Goal: Communication & Community: Participate in discussion

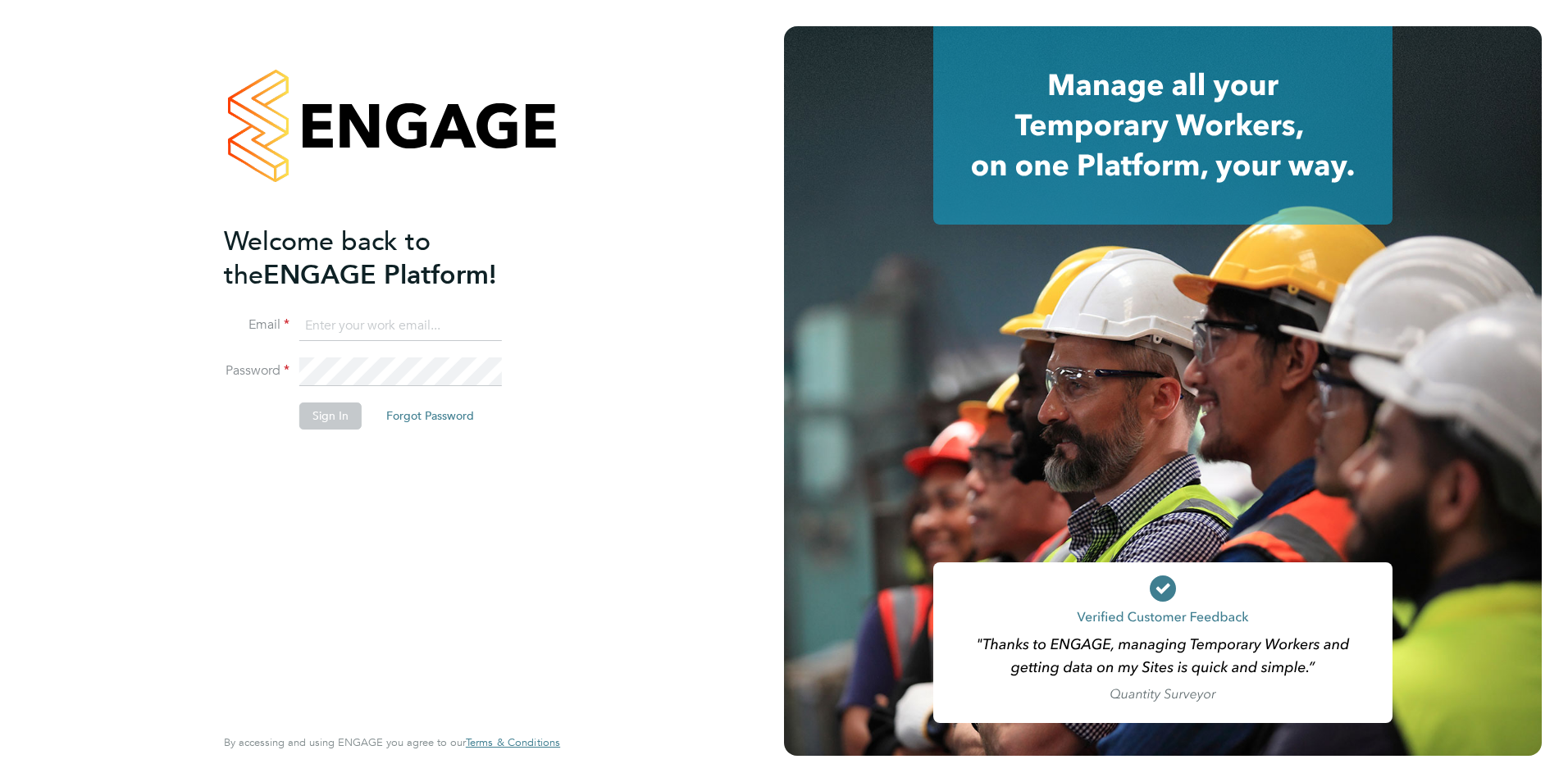
type input "jack.baron@HunterEducation.co.uk"
click at [320, 431] on li "Sign In Forgot Password" at bounding box center [384, 423] width 320 height 42
click at [322, 421] on button "Sign In" at bounding box center [330, 415] width 62 height 26
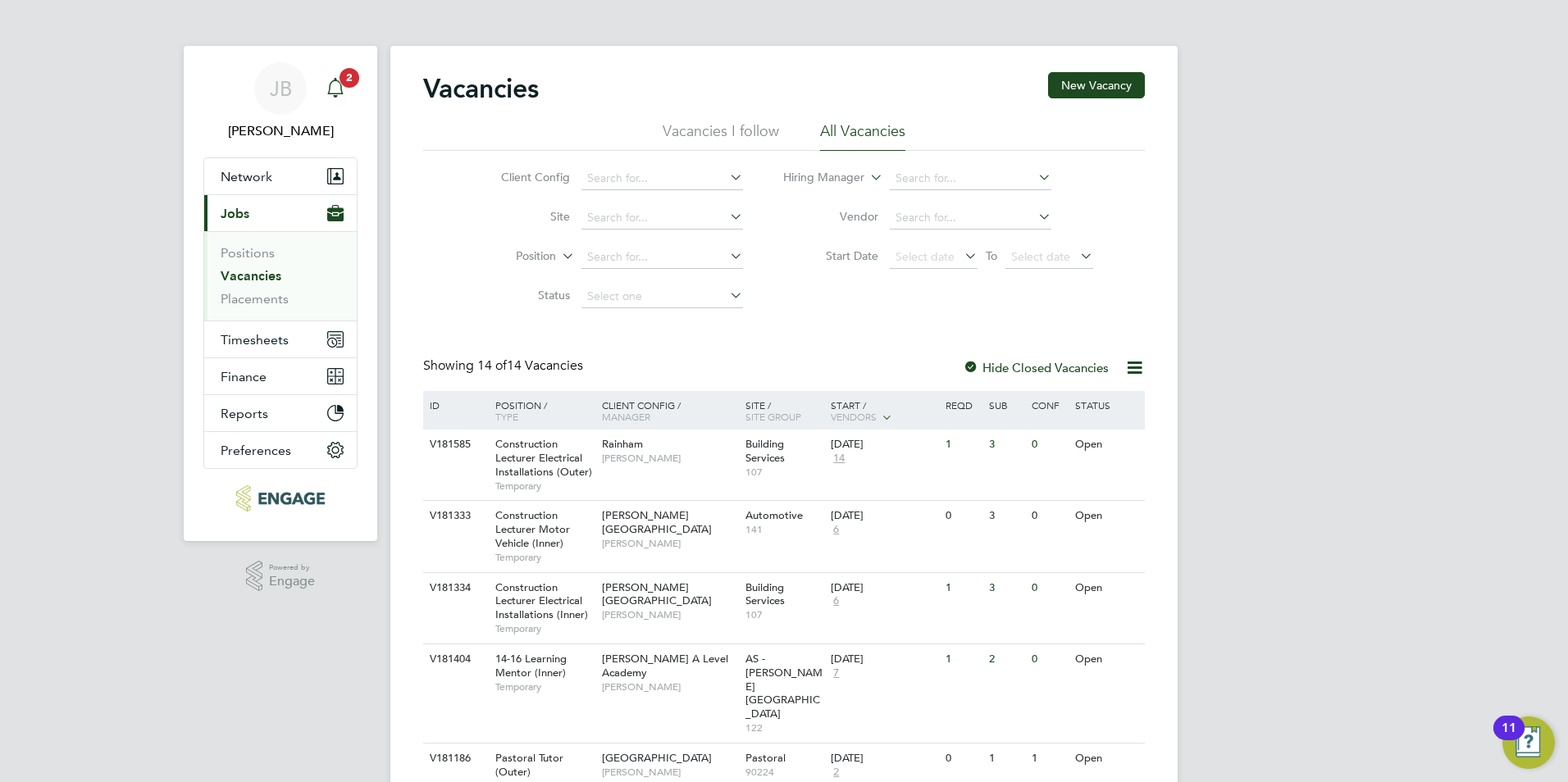
click at [339, 96] on icon "Main navigation" at bounding box center [335, 88] width 20 height 20
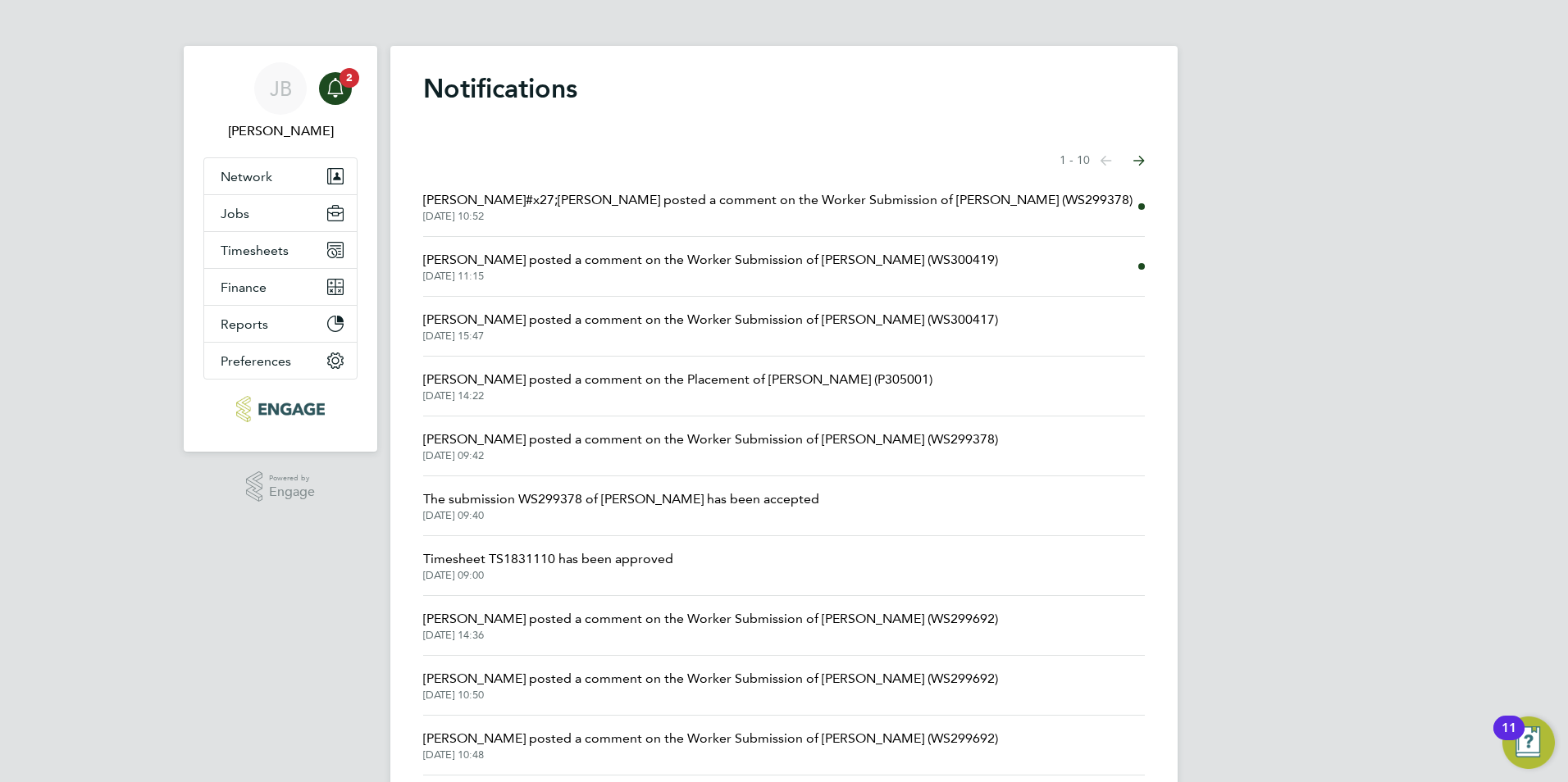
click at [794, 259] on span "[PERSON_NAME] posted a comment on the Worker Submission of [PERSON_NAME] (WS300…" at bounding box center [711, 260] width 575 height 20
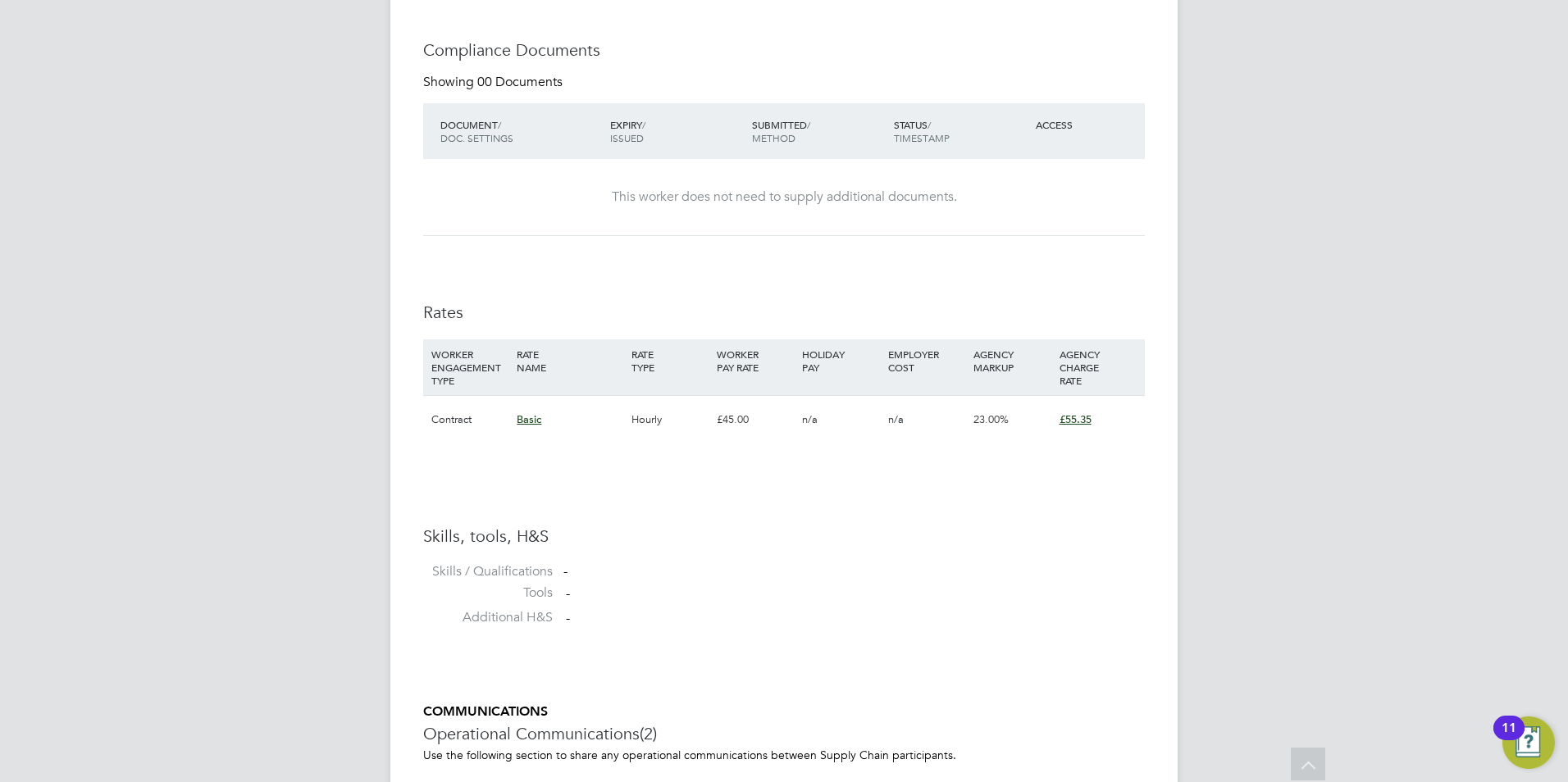
scroll to position [1369, 0]
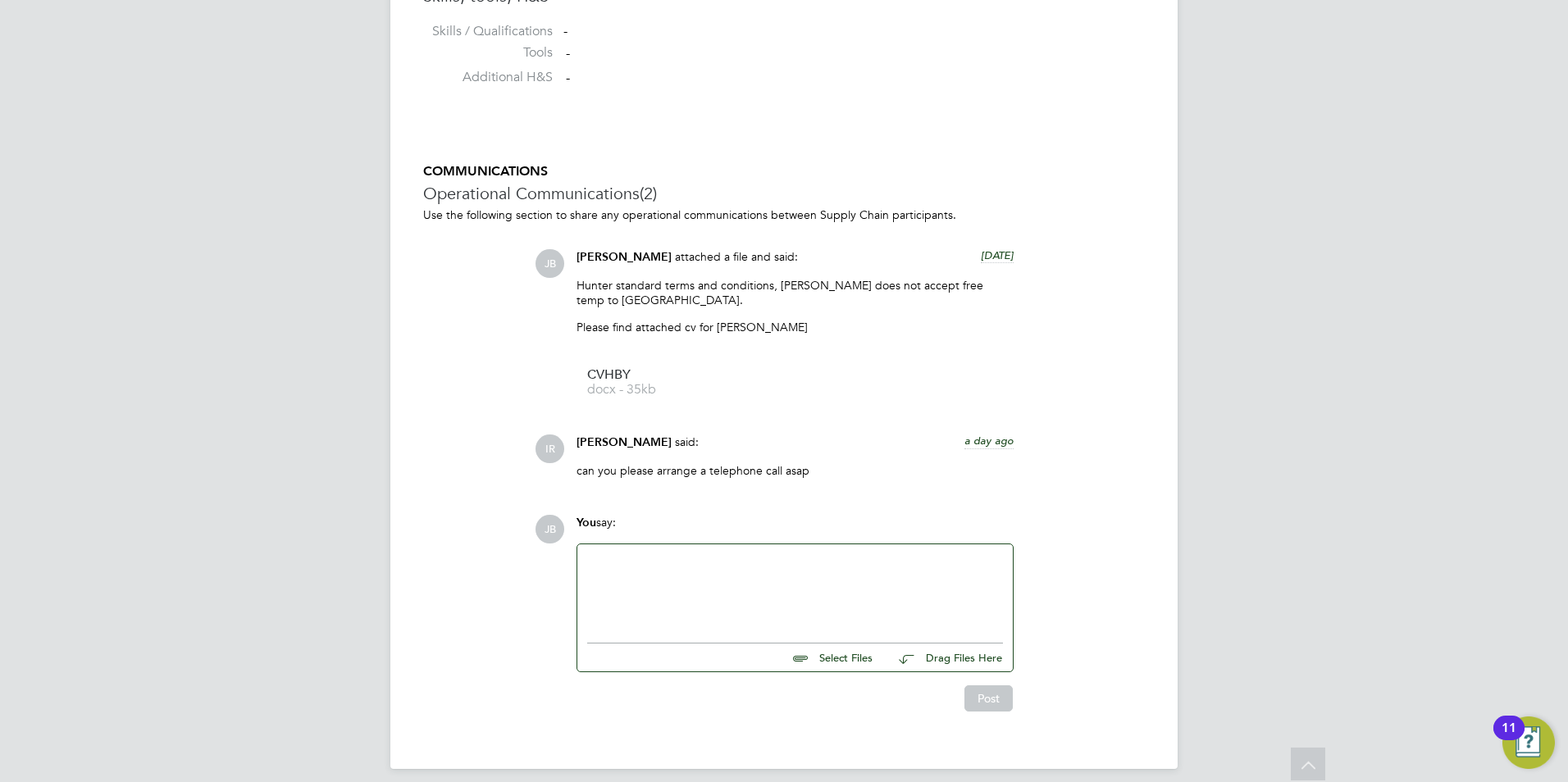
click at [752, 560] on div at bounding box center [795, 590] width 416 height 70
click at [978, 693] on button "Post" at bounding box center [989, 698] width 49 height 26
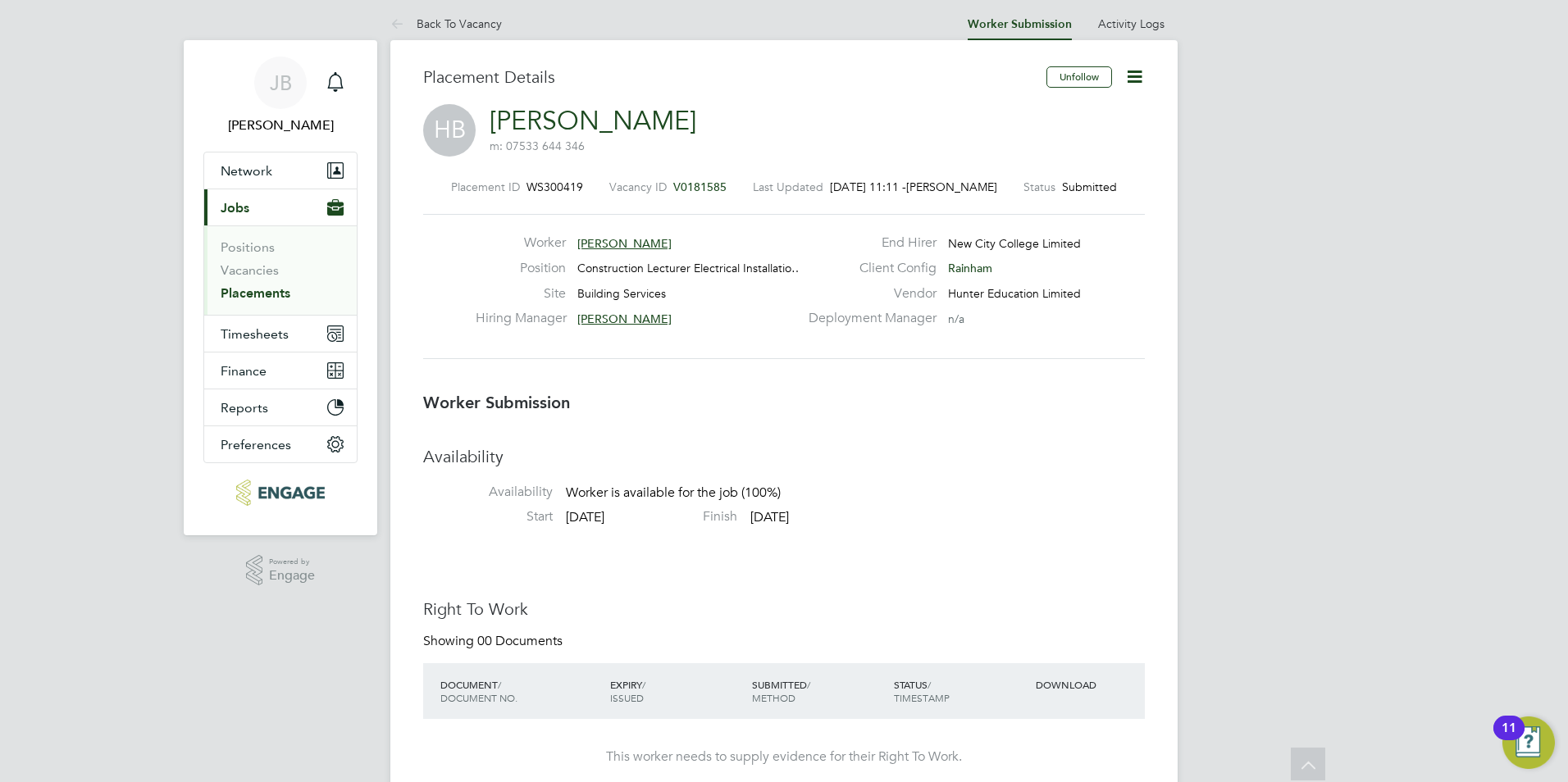
scroll to position [0, 0]
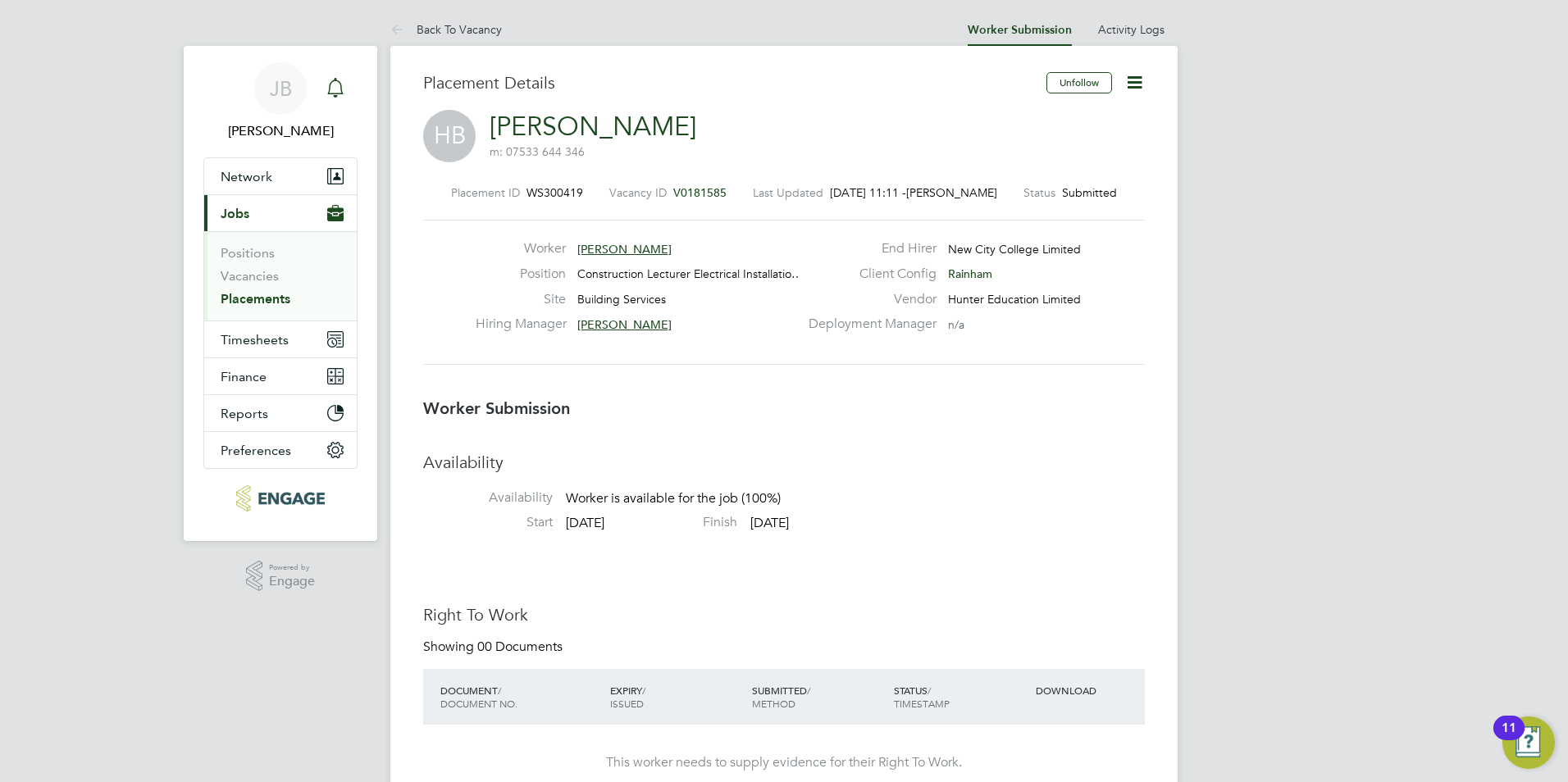
click at [337, 99] on div "Main navigation" at bounding box center [335, 88] width 32 height 32
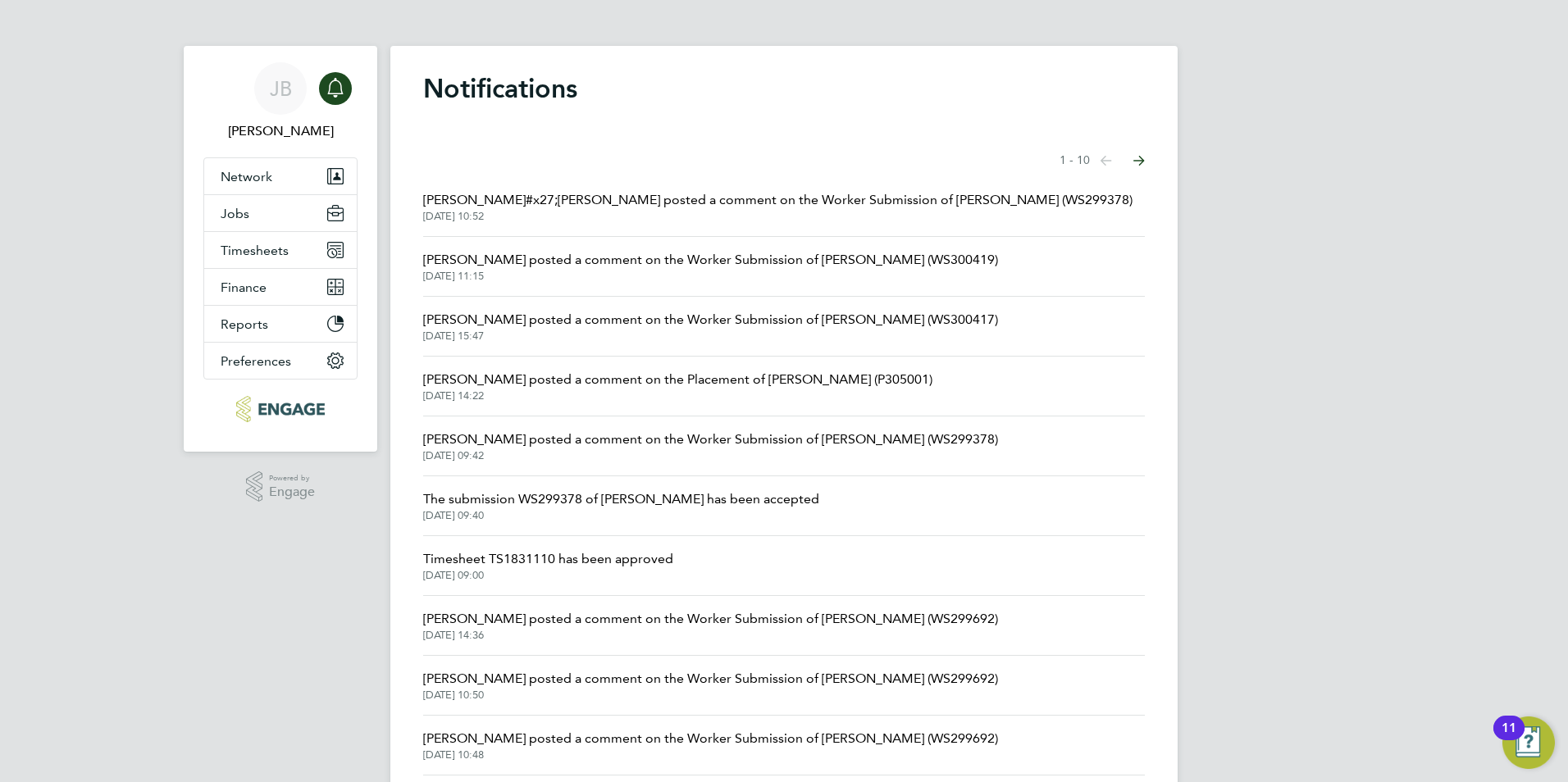
click at [702, 267] on span "[PERSON_NAME] posted a comment on the Worker Submission of [PERSON_NAME] (WS300…" at bounding box center [711, 260] width 575 height 20
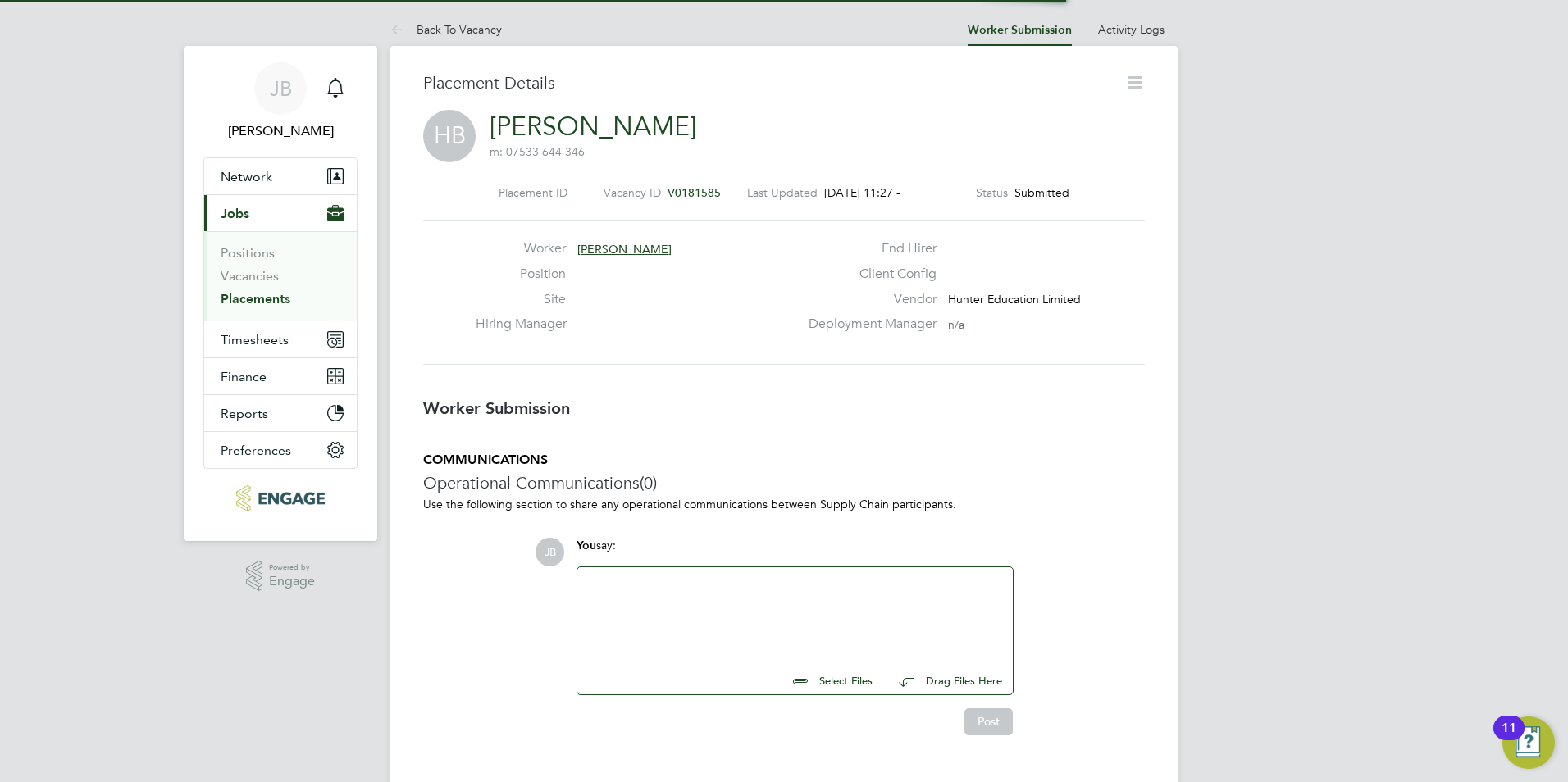
scroll to position [26, 324]
